Goal: Information Seeking & Learning: Check status

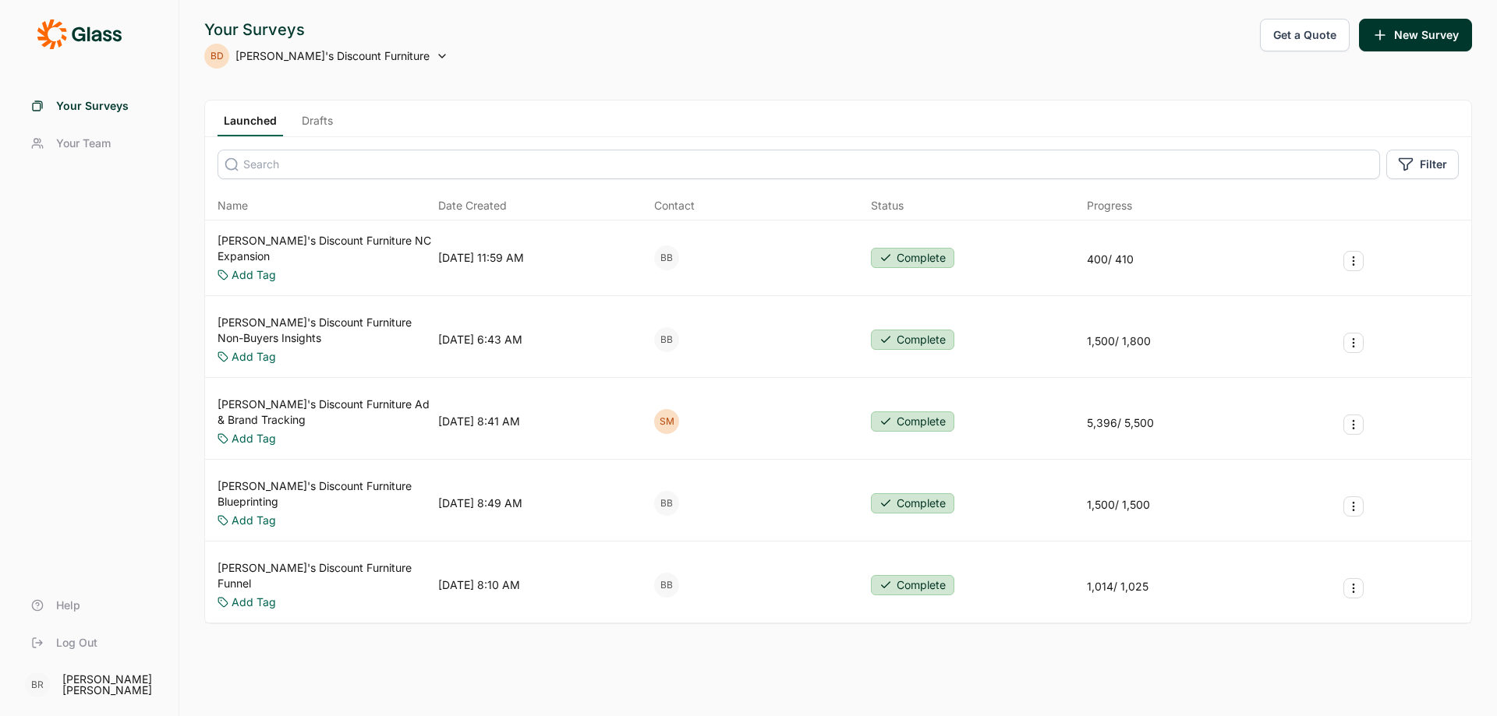
click at [335, 397] on link "[PERSON_NAME]'s Discount Furniture Ad & Brand Tracking" at bounding box center [325, 412] width 214 height 31
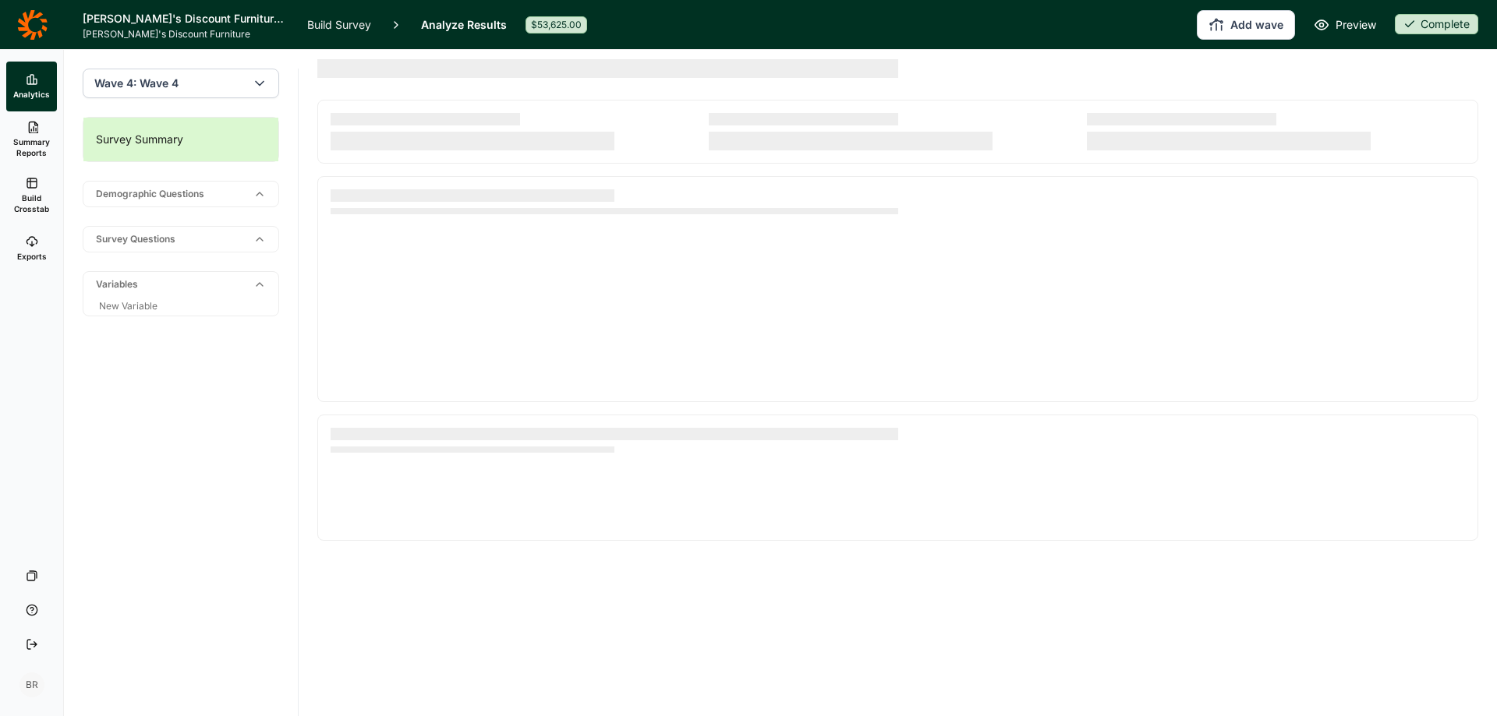
click at [227, 90] on button "Wave 4: Wave 4" at bounding box center [181, 84] width 196 height 30
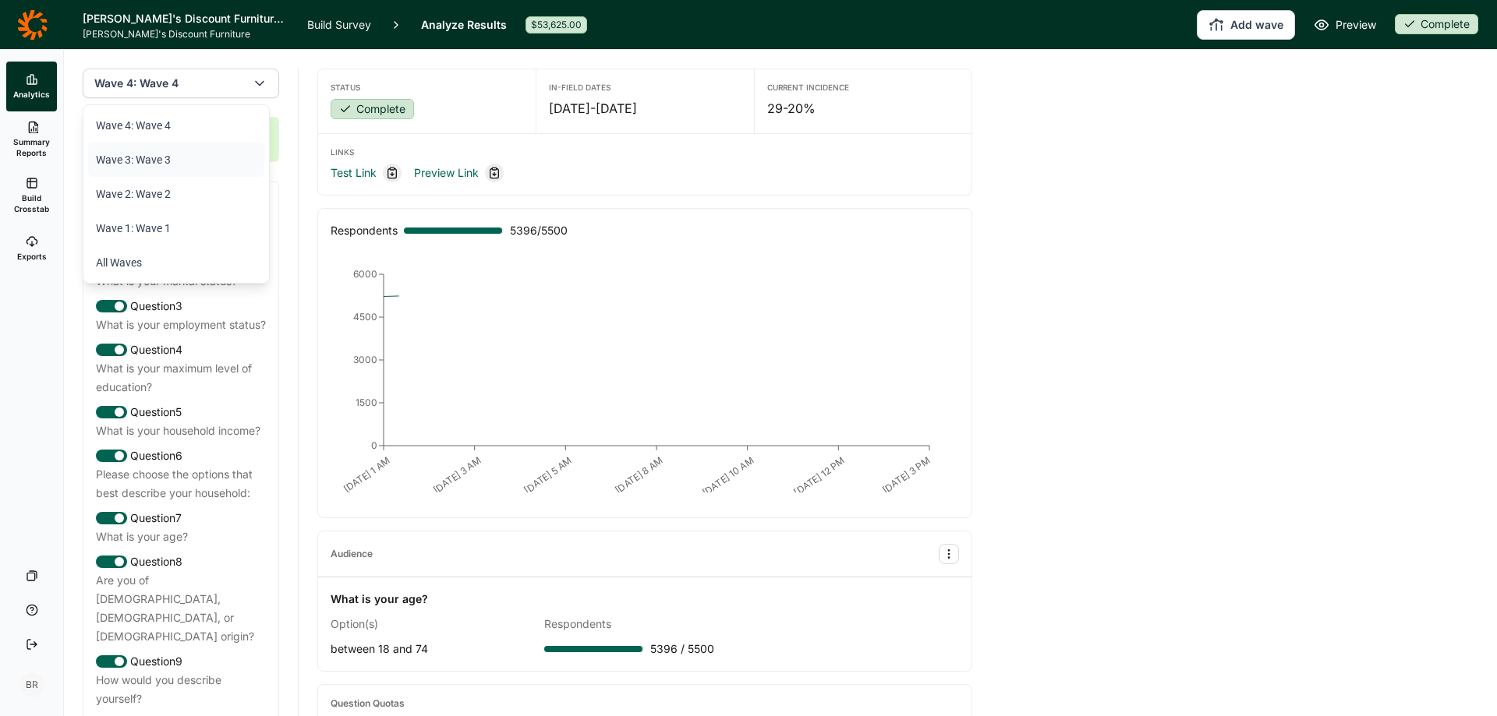
click at [167, 157] on li "Wave 3: Wave 3" at bounding box center [176, 160] width 176 height 34
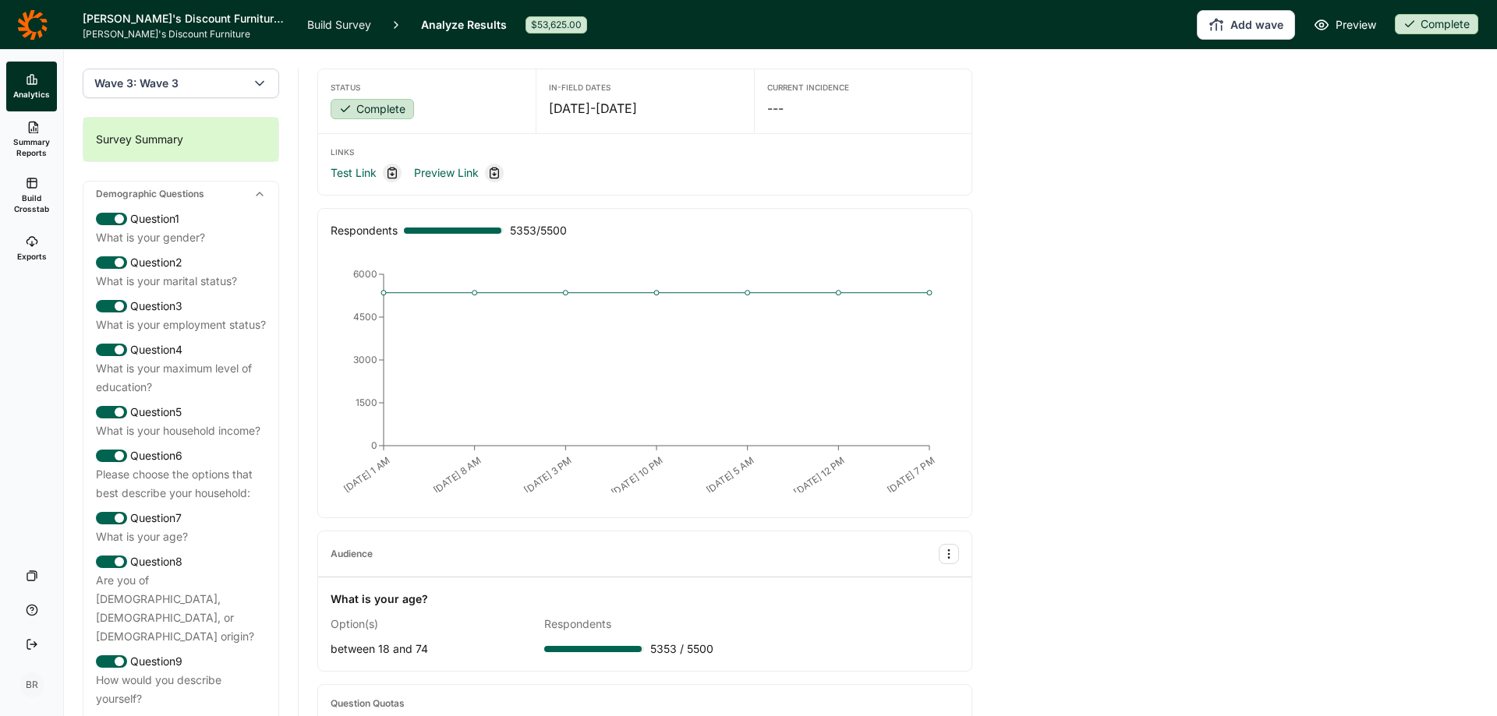
click at [225, 81] on button "Wave 3: Wave 3" at bounding box center [181, 84] width 196 height 30
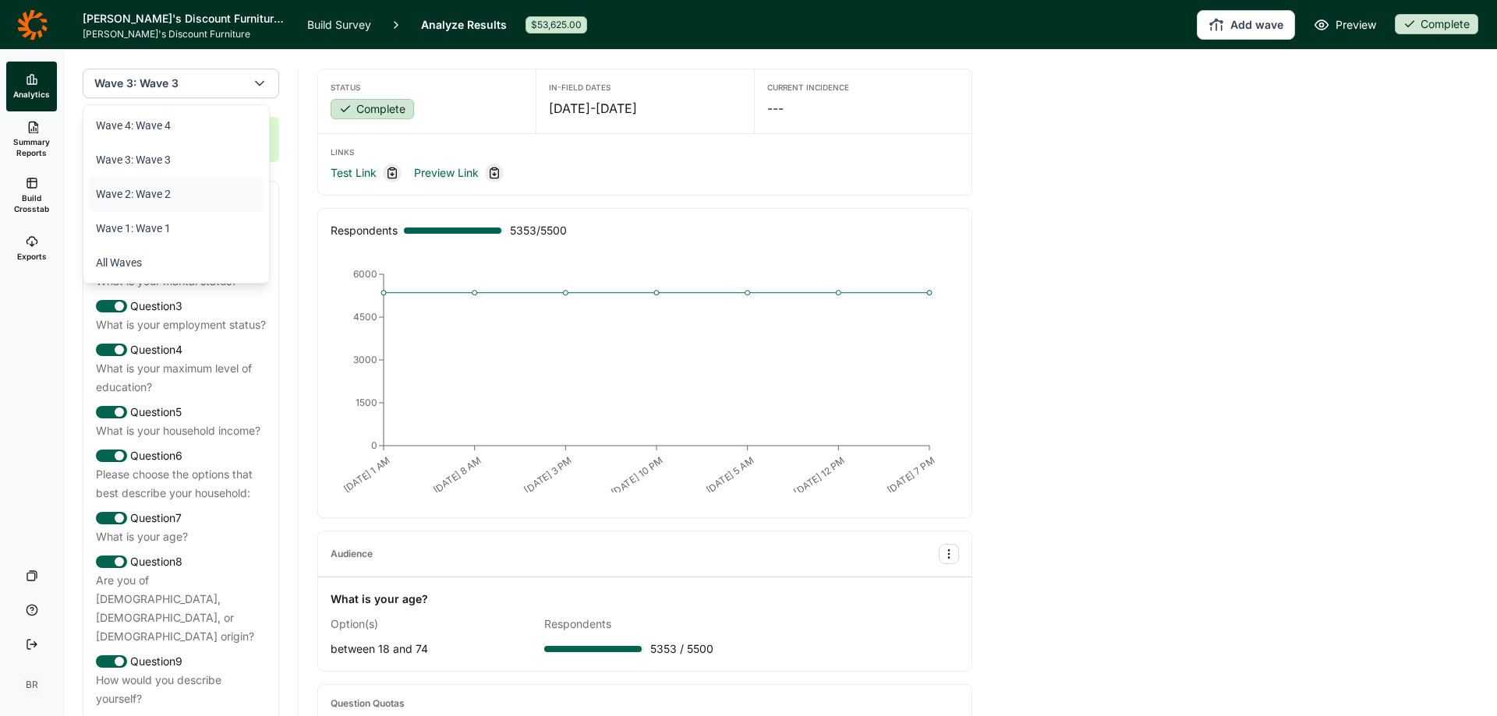
click at [153, 194] on li "Wave 2: Wave 2" at bounding box center [176, 194] width 176 height 34
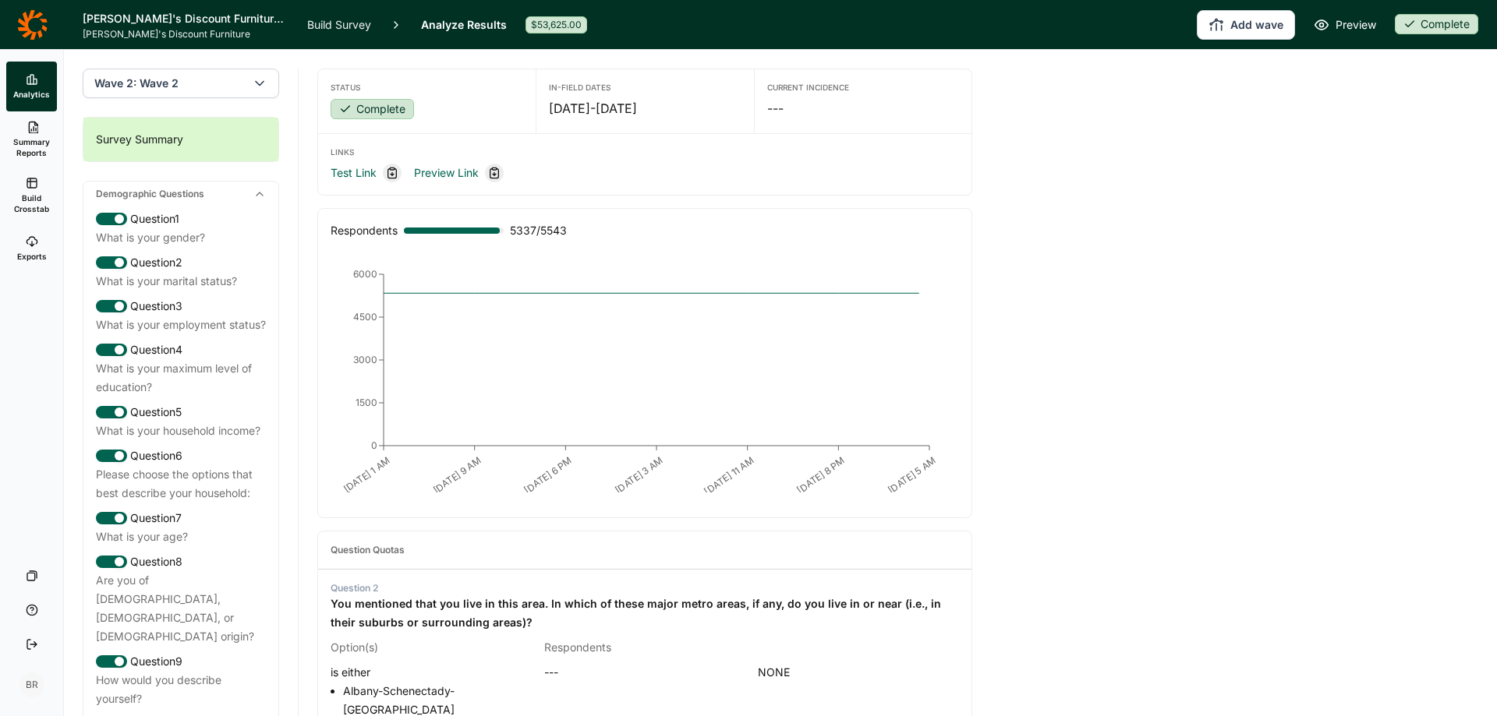
click at [182, 126] on div "Survey Summary" at bounding box center [180, 140] width 195 height 44
click at [203, 86] on button "Wave 2: Wave 2" at bounding box center [181, 84] width 196 height 30
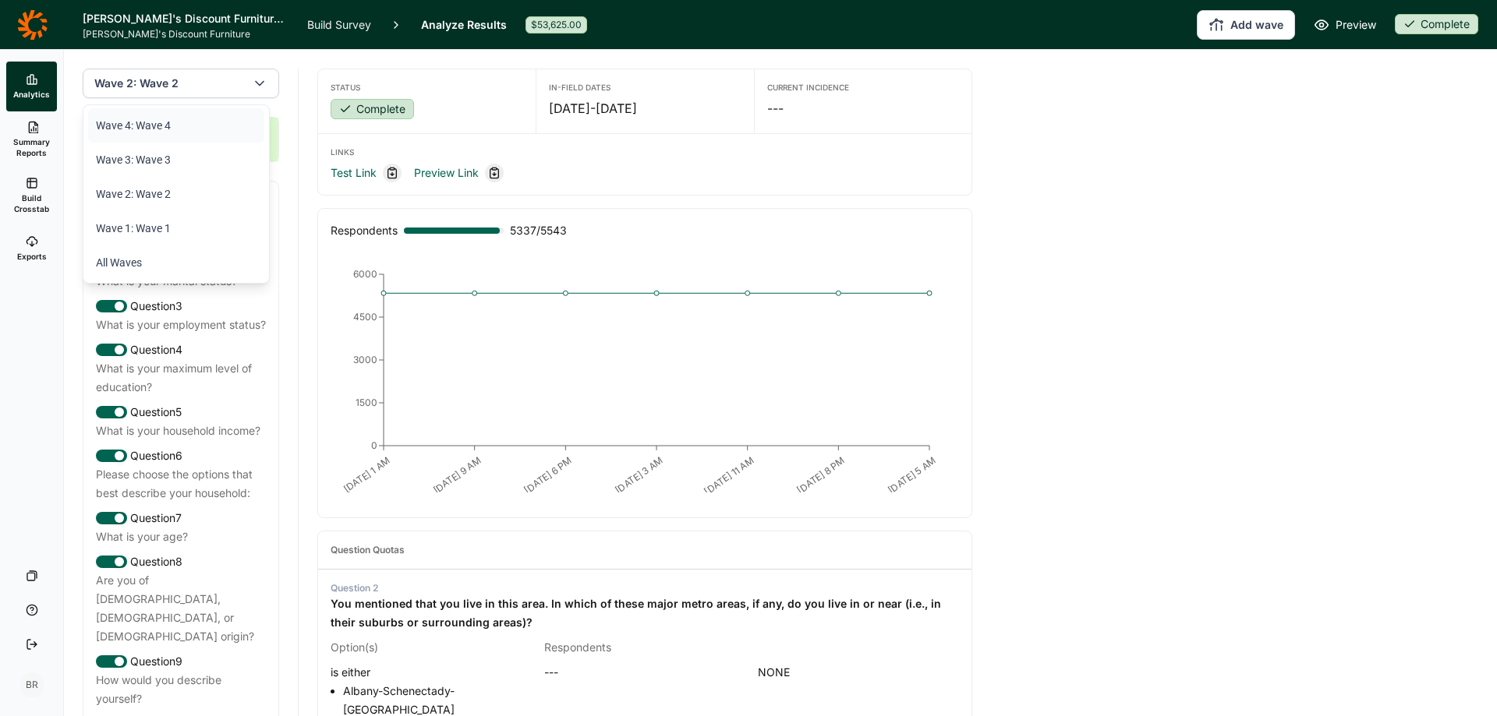
click at [163, 128] on li "Wave 4: Wave 4" at bounding box center [176, 125] width 176 height 34
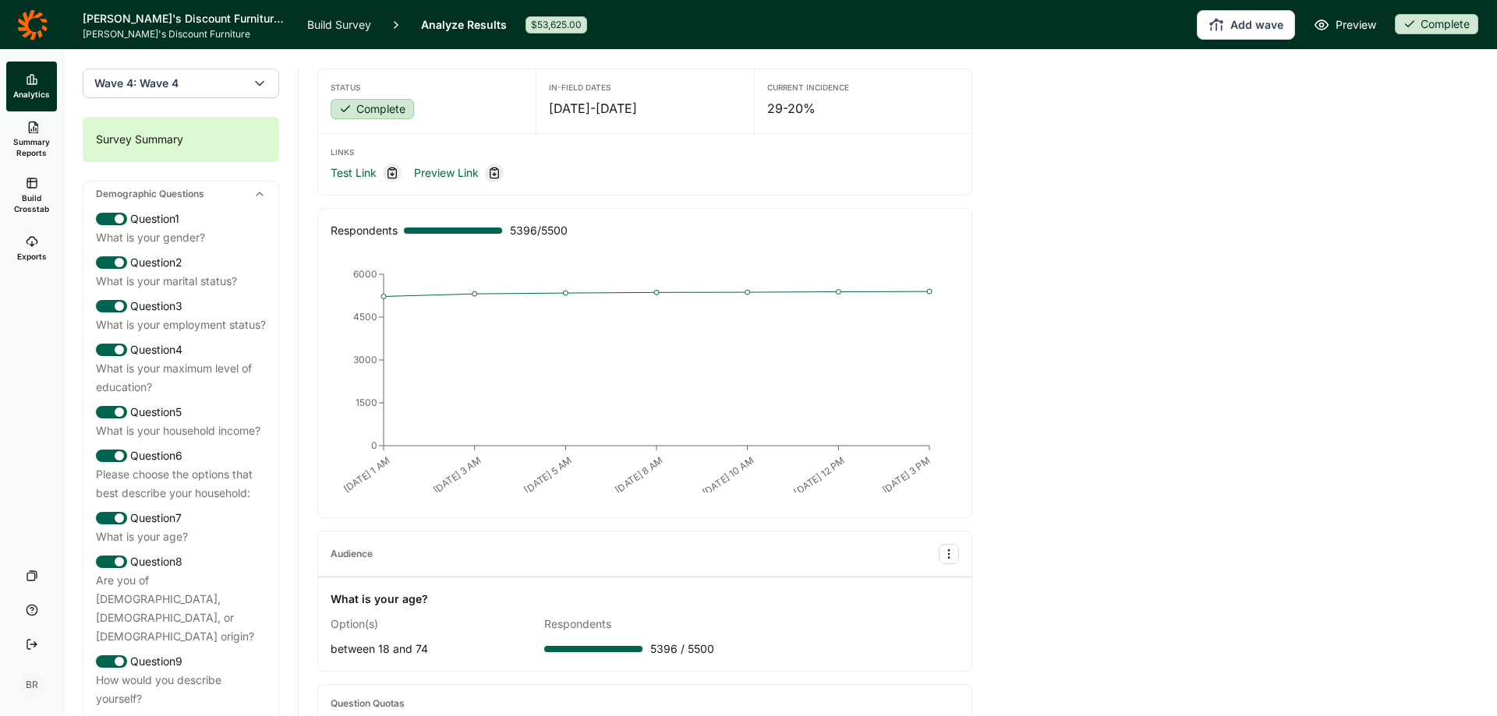
click at [550, 24] on div "$53,625.00" at bounding box center [556, 24] width 62 height 17
click at [472, 25] on link "Analyze Results" at bounding box center [464, 24] width 86 height 49
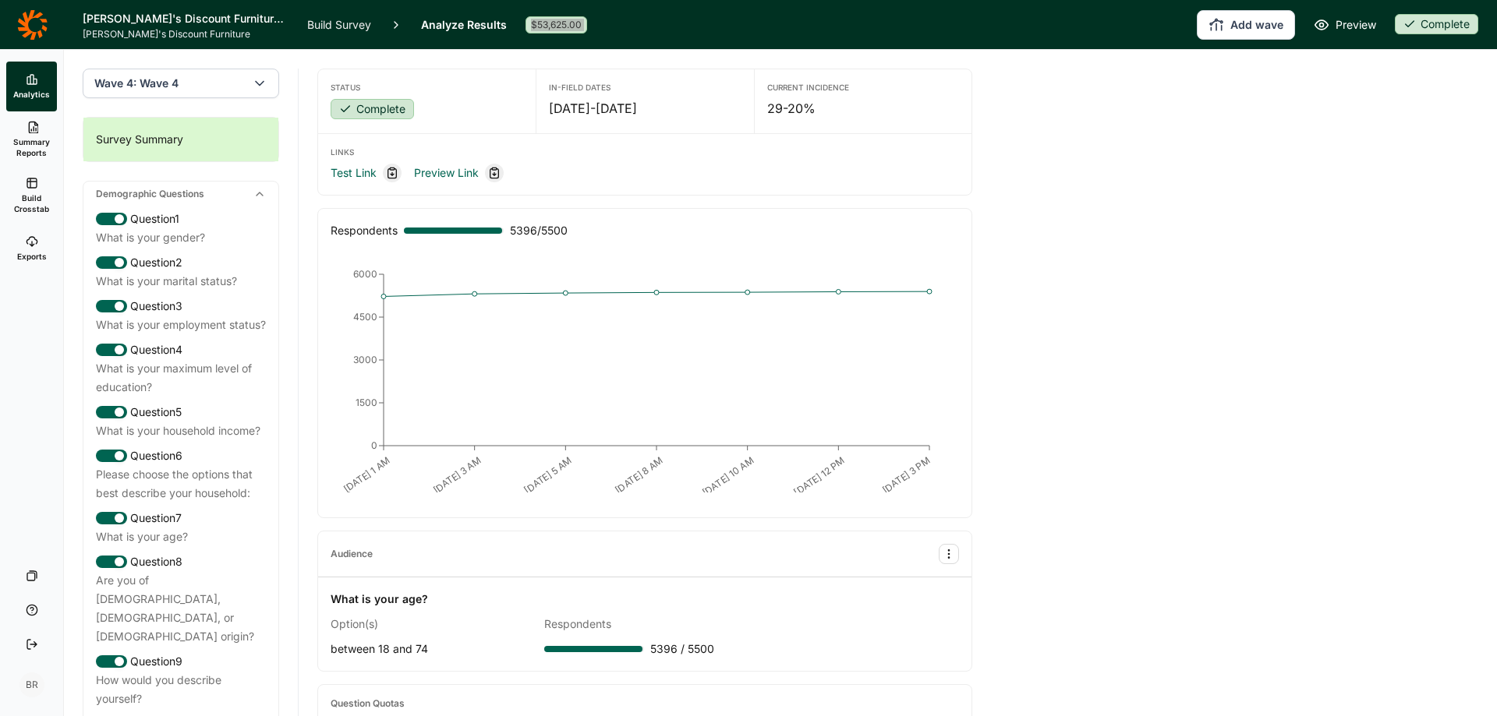
drag, startPoint x: 764, startPoint y: 23, endPoint x: 677, endPoint y: 20, distance: 87.3
click at [763, 23] on div "Add wave Preview Complete" at bounding box center [1042, 25] width 872 height 30
click at [638, 24] on div "Add wave Preview Complete" at bounding box center [1042, 25] width 872 height 30
